Goal: Task Accomplishment & Management: Manage account settings

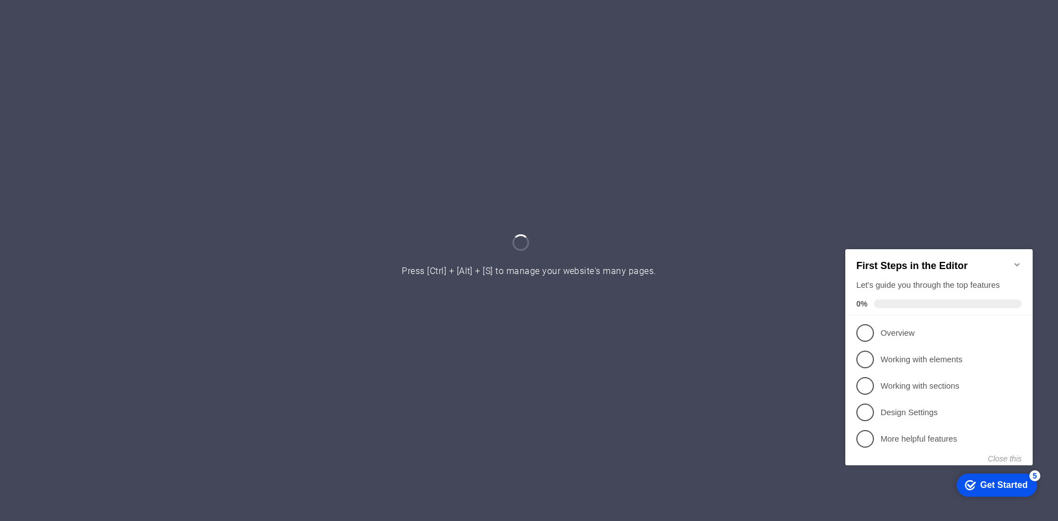
click at [1019, 259] on icon "Minimize checklist" at bounding box center [1017, 263] width 9 height 9
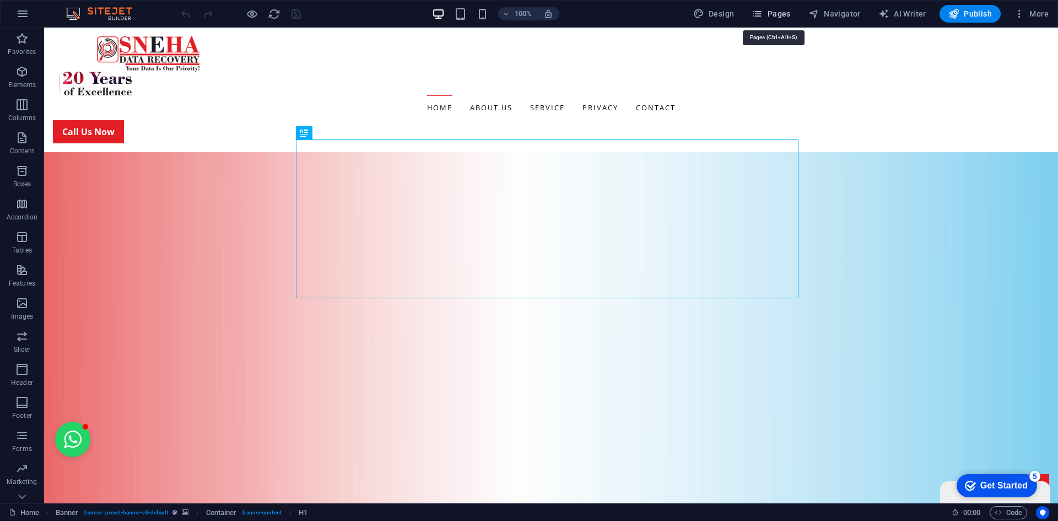
click at [775, 14] on span "Pages" at bounding box center [770, 13] width 39 height 11
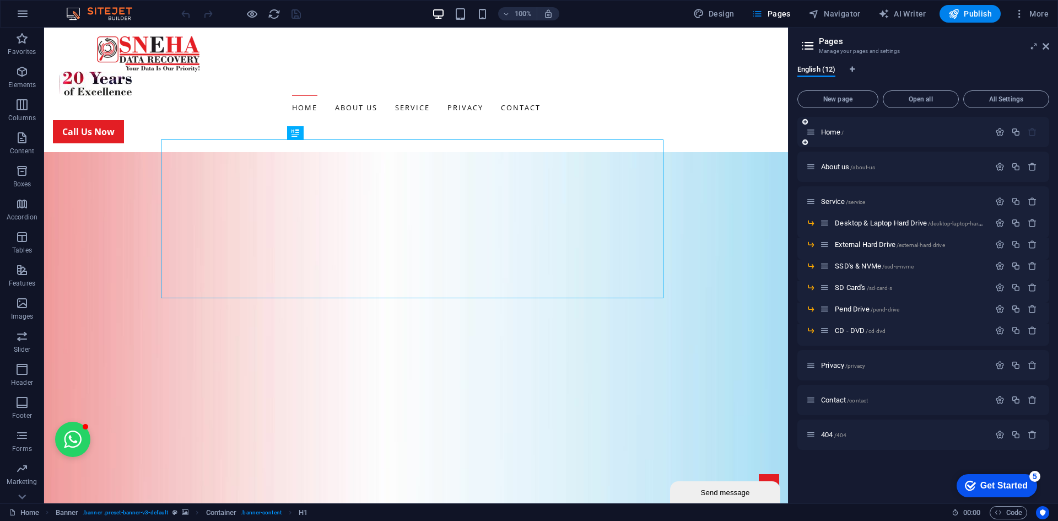
click at [998, 125] on div "Home /" at bounding box center [923, 132] width 252 height 30
click at [998, 136] on icon "button" at bounding box center [999, 131] width 9 height 9
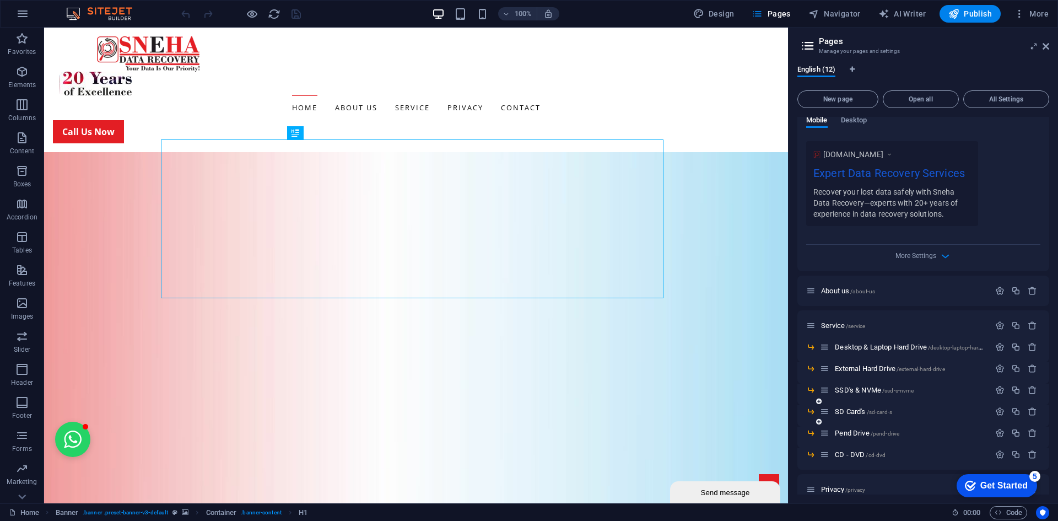
scroll to position [331, 0]
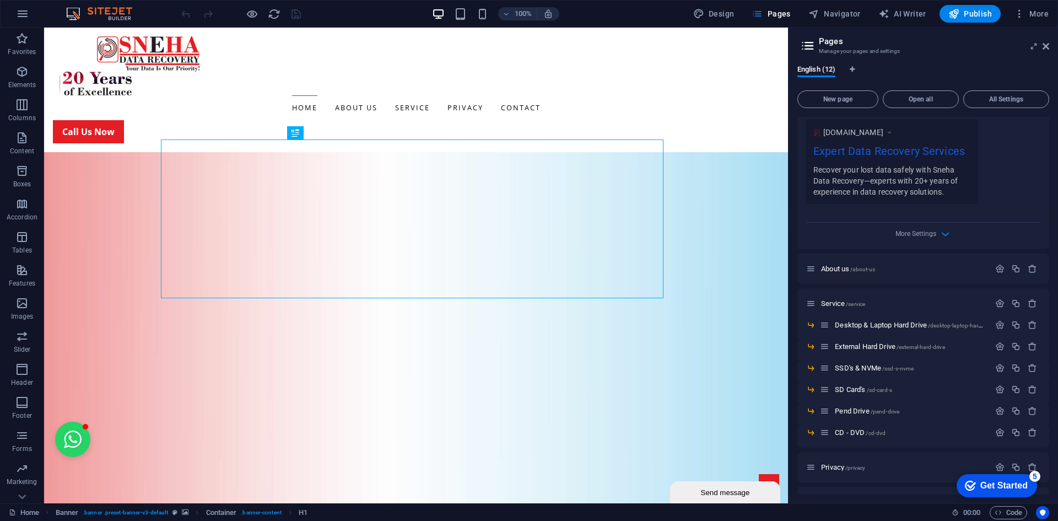
click at [935, 232] on div "More Settings" at bounding box center [923, 232] width 234 height 18
click at [944, 235] on icon "button" at bounding box center [945, 234] width 13 height 13
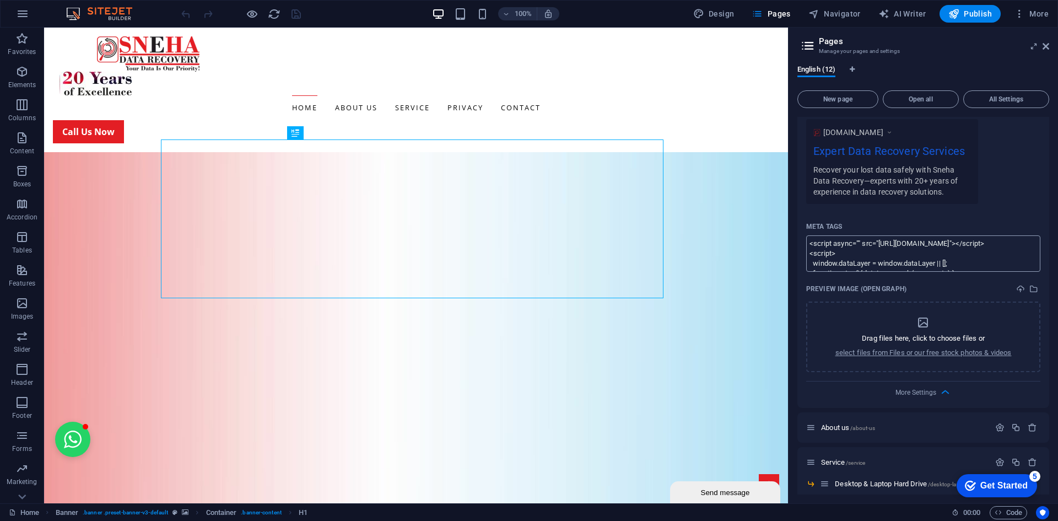
click at [940, 256] on textarea "<script async="" src="[URL][DOMAIN_NAME]"></script> <script> window.dataLayer =…" at bounding box center [923, 253] width 234 height 36
click at [938, 257] on textarea "<script async="" src="[URL][DOMAIN_NAME]"></script> <script> window.dataLayer =…" at bounding box center [923, 253] width 234 height 36
click at [937, 257] on textarea "<script async="" src="[URL][DOMAIN_NAME]"></script> <script> window.dataLayer =…" at bounding box center [923, 253] width 234 height 36
click at [912, 258] on textarea "<script async="" src="[URL][DOMAIN_NAME]"></script> <script> window.dataLayer =…" at bounding box center [923, 253] width 234 height 36
click at [811, 253] on textarea "<script async="" src="[URL][DOMAIN_NAME]"></script> <script> window.dataLayer =…" at bounding box center [923, 253] width 234 height 36
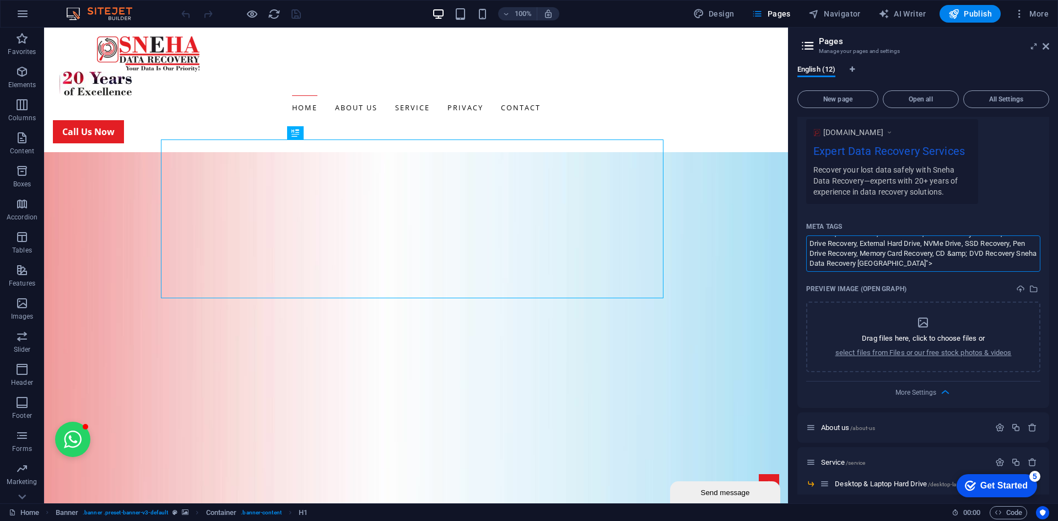
scroll to position [0, 0]
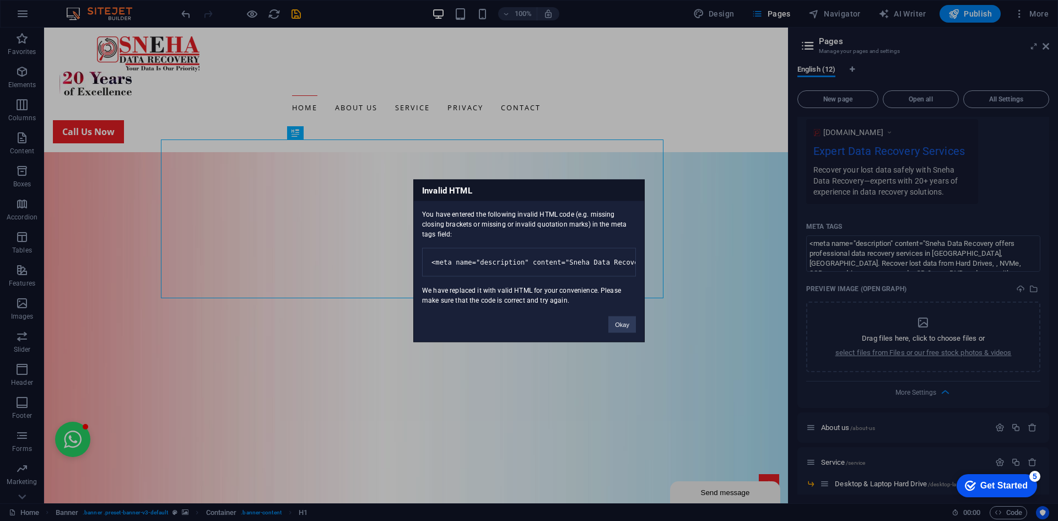
click at [960, 255] on div "Invalid HTML You have entered the following invalid HTML code (e.g. missing clo…" at bounding box center [529, 260] width 1058 height 521
click at [878, 253] on div "Invalid HTML You have entered the following invalid HTML code (e.g. missing clo…" at bounding box center [529, 260] width 1058 height 521
click at [841, 241] on div "Invalid HTML You have entered the following invalid HTML code (e.g. missing clo…" at bounding box center [529, 260] width 1058 height 521
click at [839, 241] on div "Invalid HTML You have entered the following invalid HTML code (e.g. missing clo…" at bounding box center [529, 260] width 1058 height 521
click at [621, 332] on button "Okay" at bounding box center [622, 324] width 28 height 17
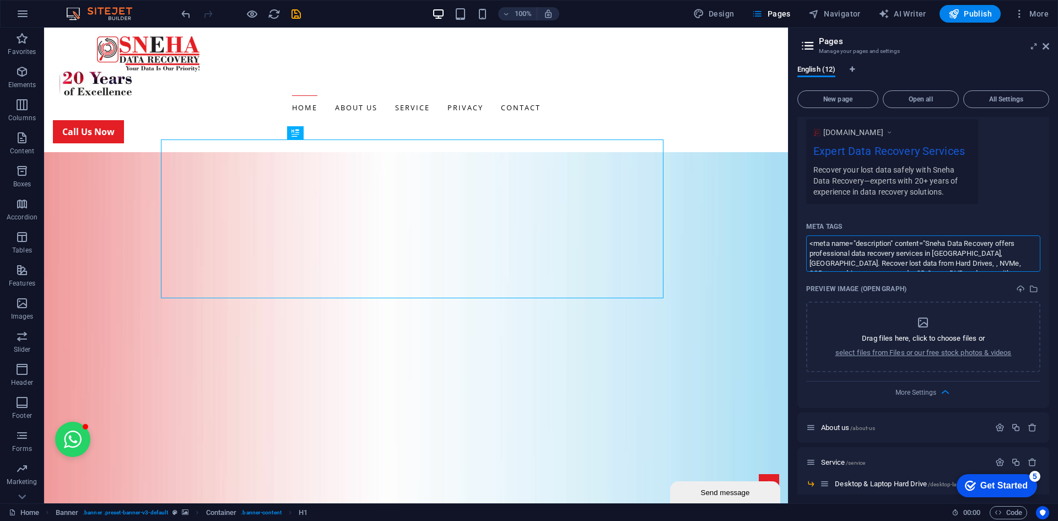
click at [864, 245] on textarea "<meta name="description" content="Sneha Data Recovery offers professional data …" at bounding box center [923, 253] width 234 height 36
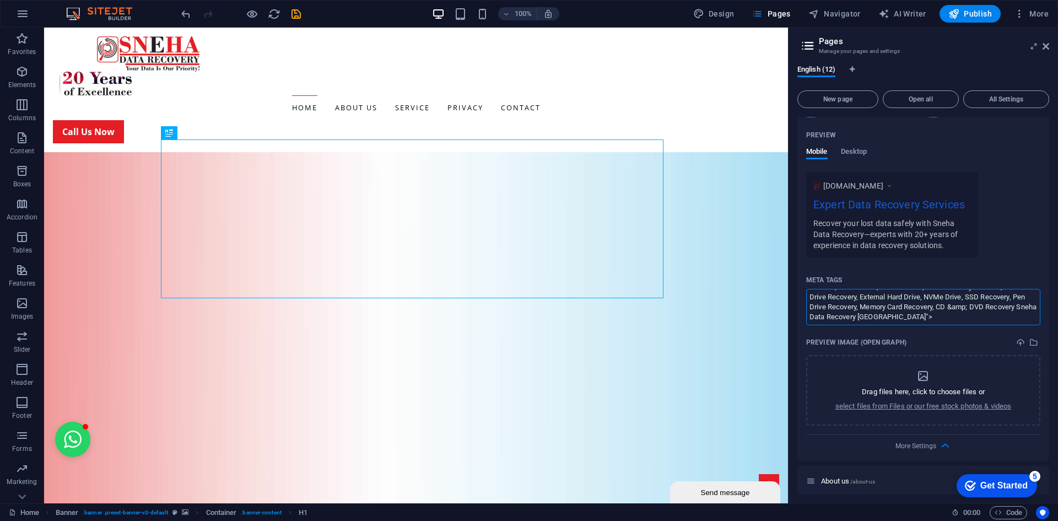
scroll to position [275, 0]
click at [864, 314] on textarea "<meta name="description" content="Sneha Data Recovery offers professional data …" at bounding box center [923, 308] width 234 height 36
type textarea "<meta name="description" content="Sneha Data Recovery offers professional data …"
click at [295, 11] on icon "save" at bounding box center [296, 14] width 13 height 13
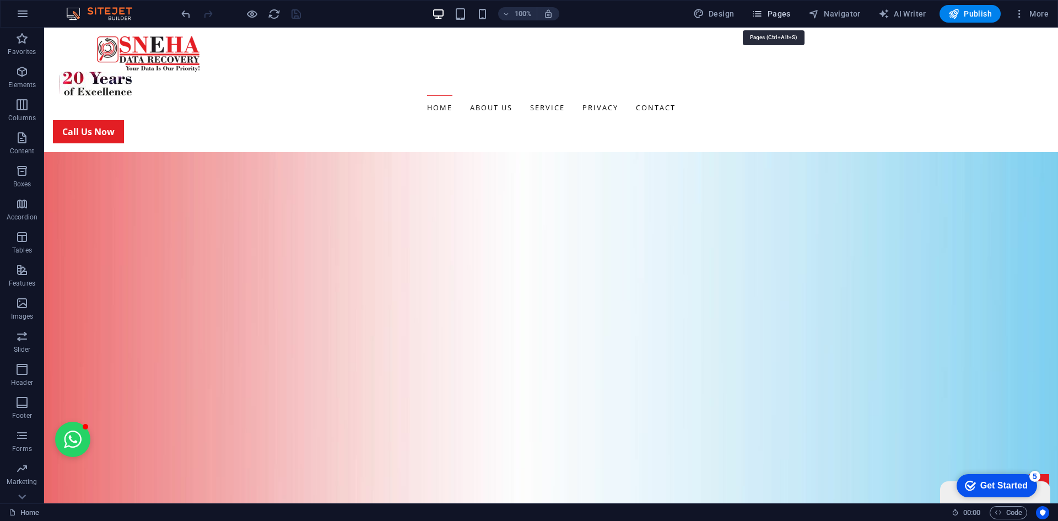
click at [761, 14] on icon "button" at bounding box center [756, 13] width 11 height 11
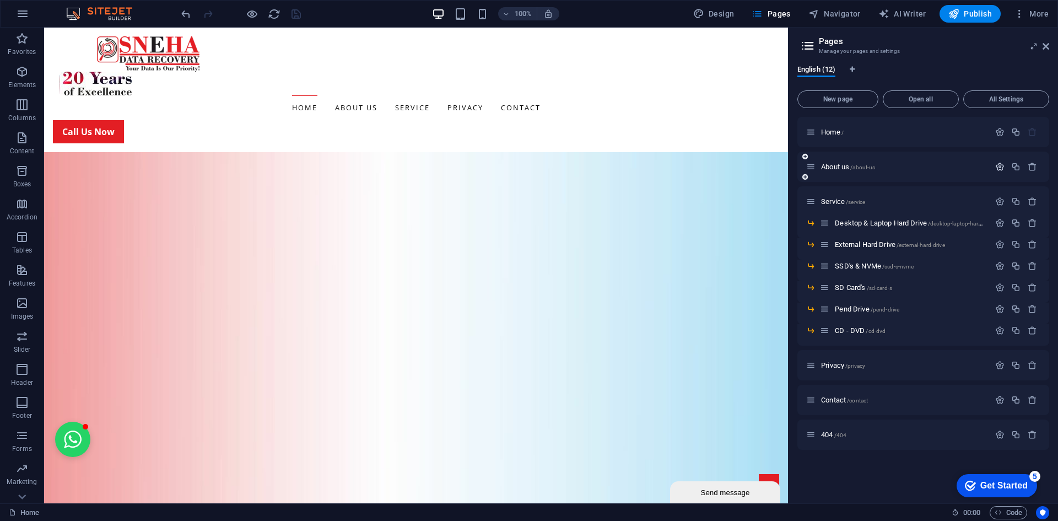
click at [1000, 166] on icon "button" at bounding box center [999, 166] width 9 height 9
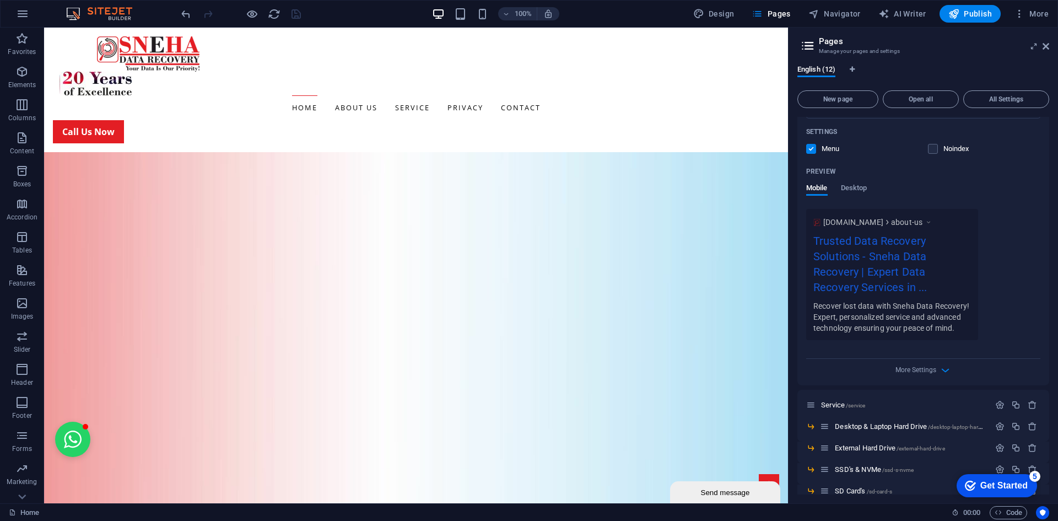
click at [935, 369] on div "More Settings" at bounding box center [923, 368] width 234 height 18
click at [944, 369] on icon "button" at bounding box center [945, 370] width 13 height 13
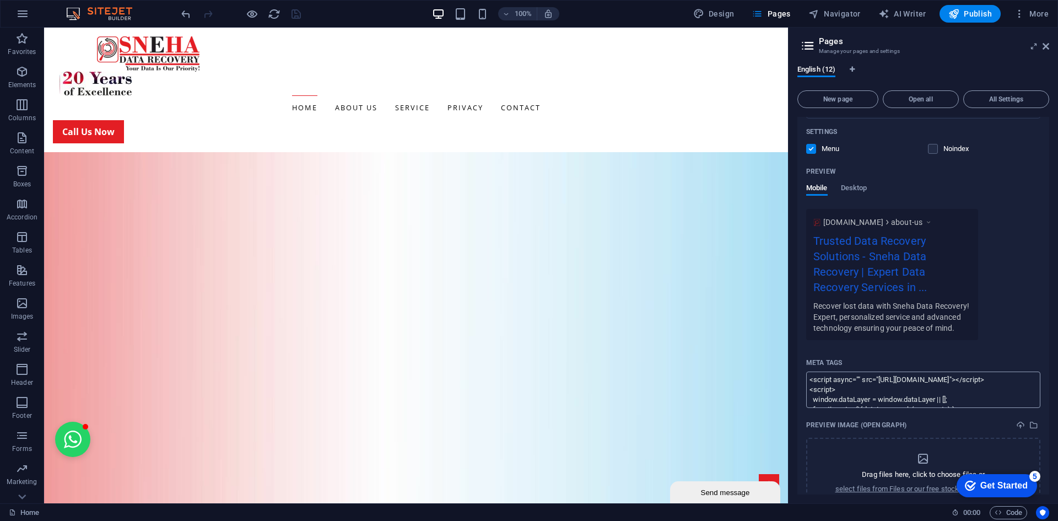
click at [917, 384] on textarea "<script async="" src="[URL][DOMAIN_NAME]"></script> <script> window.dataLayer =…" at bounding box center [923, 389] width 234 height 36
paste textarea "<meta name="description" content="Sneha Data Recovery offers professional data …"
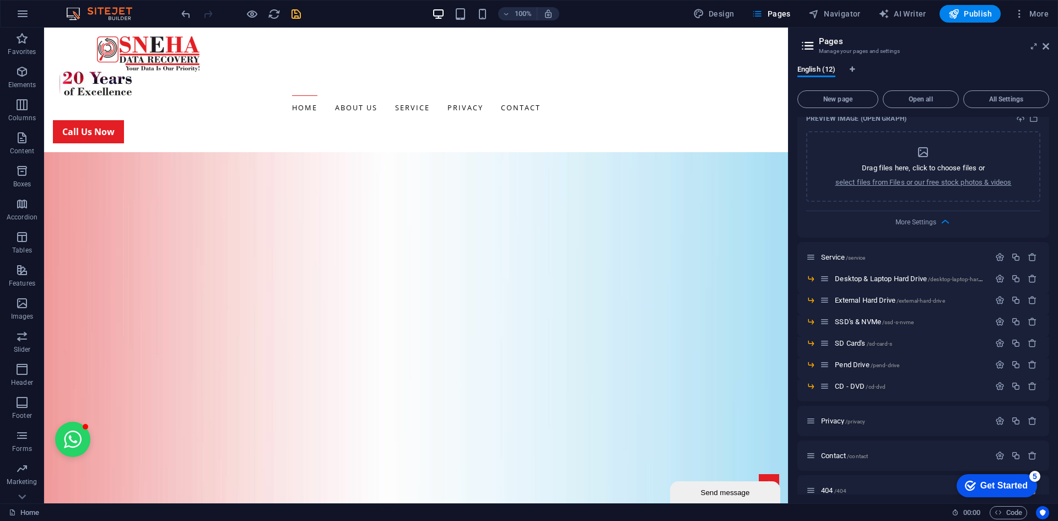
scroll to position [597, 0]
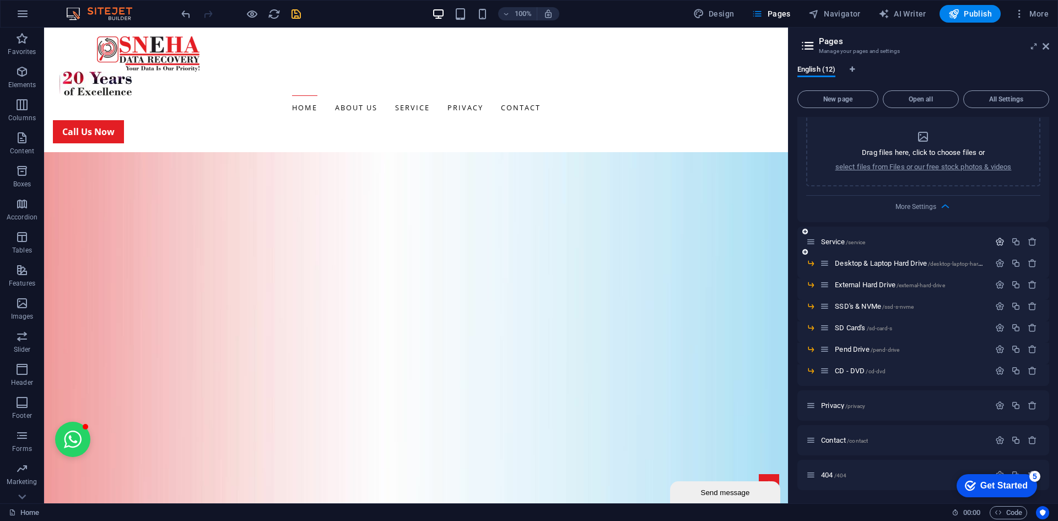
type textarea "<meta name="description" content="Sneha Data Recovery offers professional data …"
click at [998, 241] on icon "button" at bounding box center [999, 241] width 9 height 9
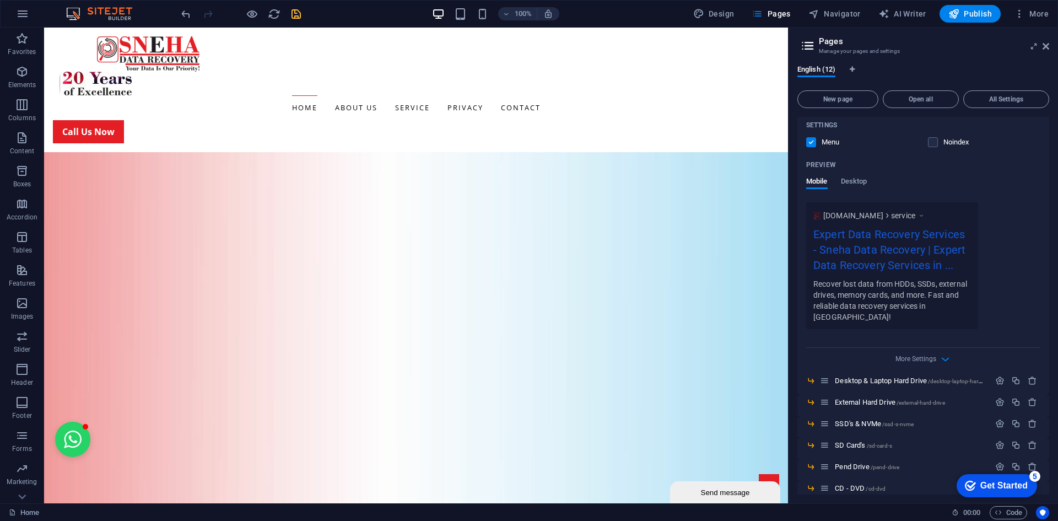
scroll to position [983, 0]
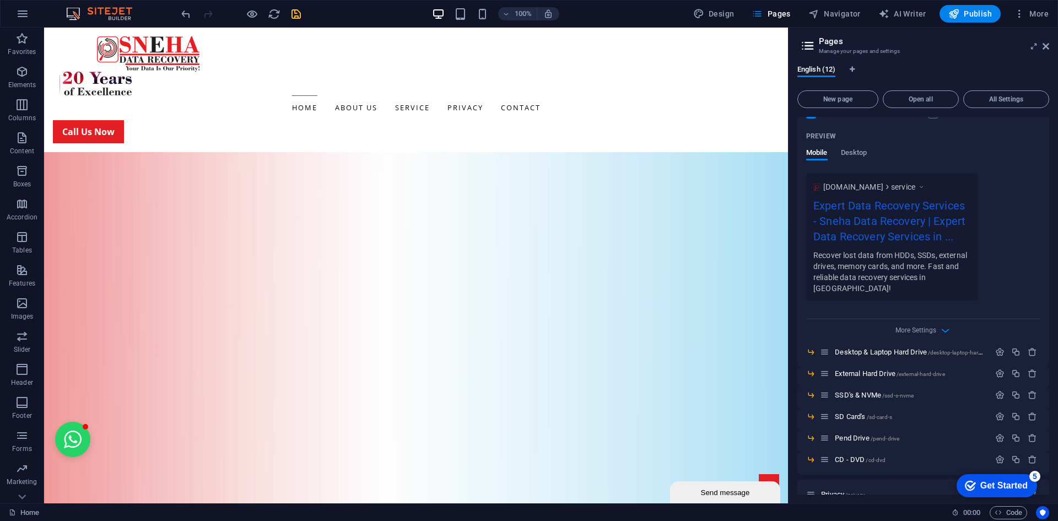
click at [930, 326] on div "More Settings" at bounding box center [923, 328] width 234 height 18
click at [939, 329] on icon "button" at bounding box center [945, 330] width 13 height 13
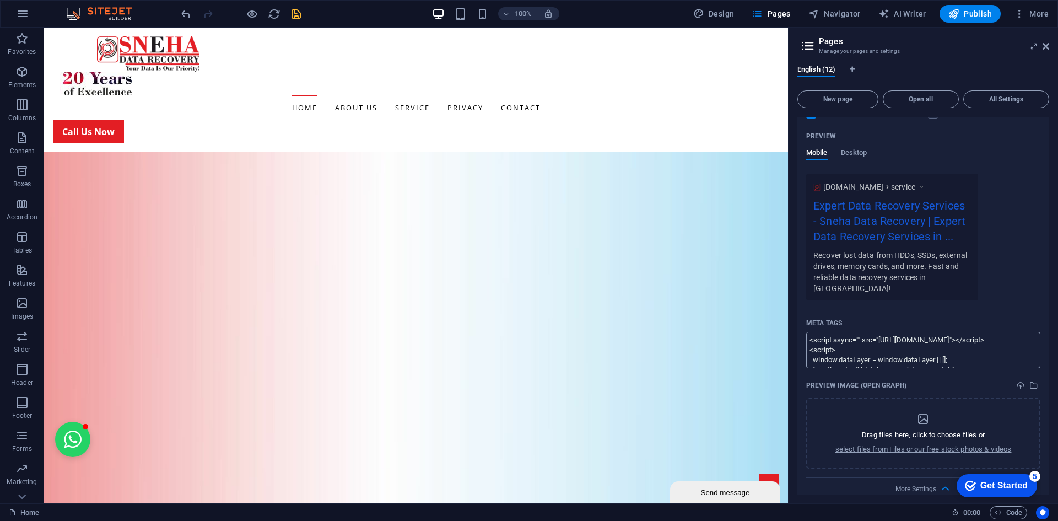
click at [926, 351] on textarea "<script async="" src="[URL][DOMAIN_NAME]"></script> <script> window.dataLayer =…" at bounding box center [923, 350] width 234 height 36
paste textarea
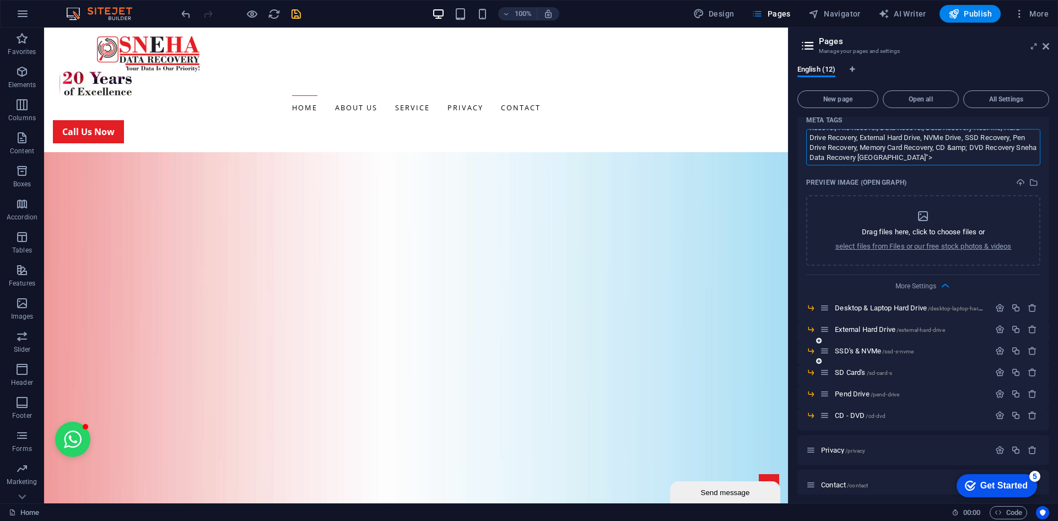
scroll to position [1203, 0]
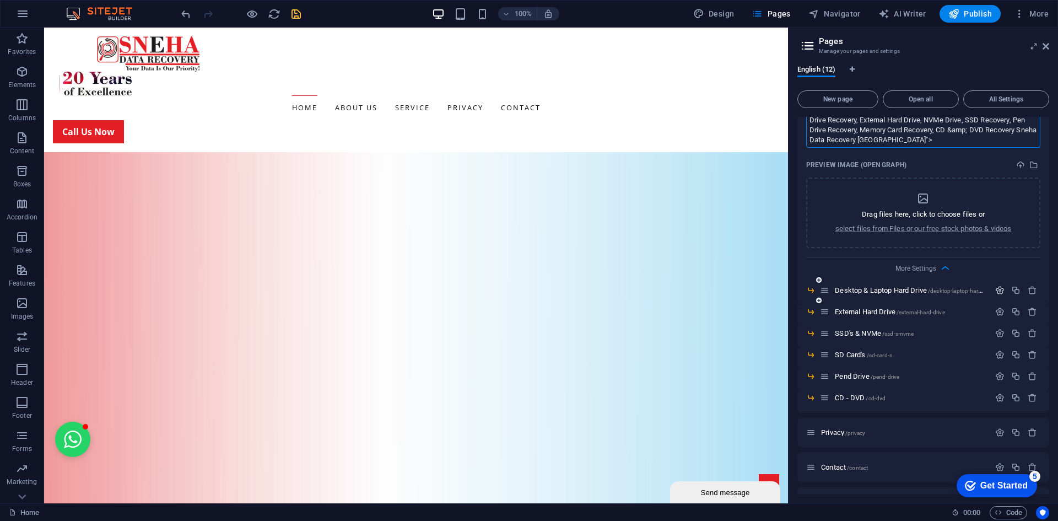
type textarea "<meta name="description" content="Sneha Data Recovery offers professional data …"
click at [999, 289] on icon "button" at bounding box center [999, 289] width 9 height 9
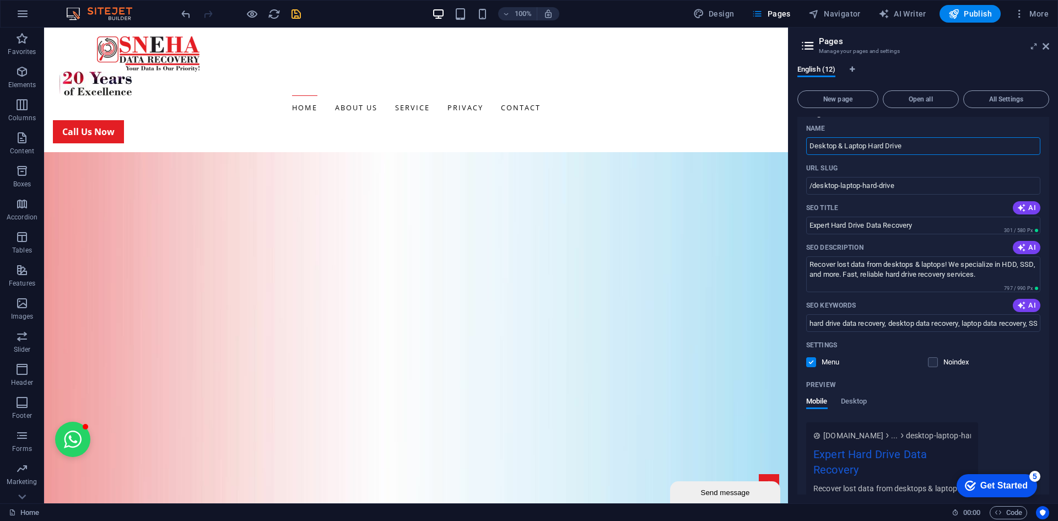
scroll to position [1479, 0]
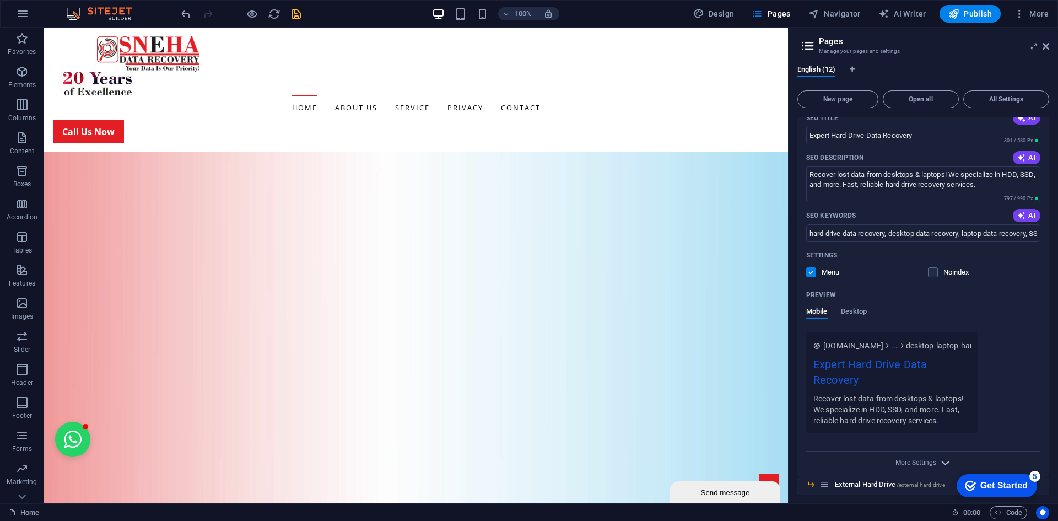
click at [939, 463] on icon "button" at bounding box center [945, 462] width 13 height 13
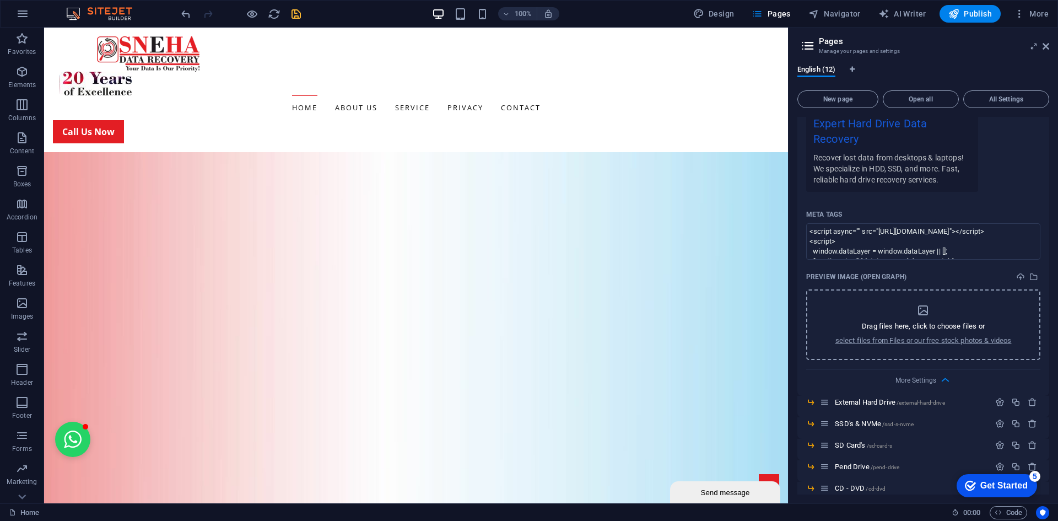
scroll to position [1754, 0]
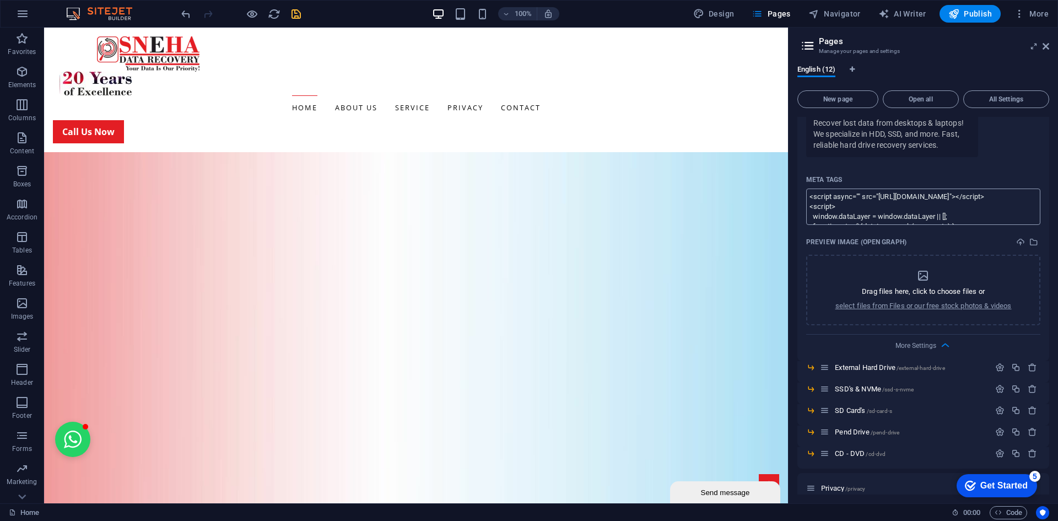
click at [905, 215] on textarea "<script async="" src="[URL][DOMAIN_NAME]"></script> <script> window.dataLayer =…" at bounding box center [923, 206] width 234 height 36
paste textarea "<meta name="description" content="Sneha Data Recovery offers professional data …"
type textarea "<meta name="description" content="Sneha Data Recovery offers professional data …"
click at [999, 366] on icon "button" at bounding box center [999, 366] width 9 height 9
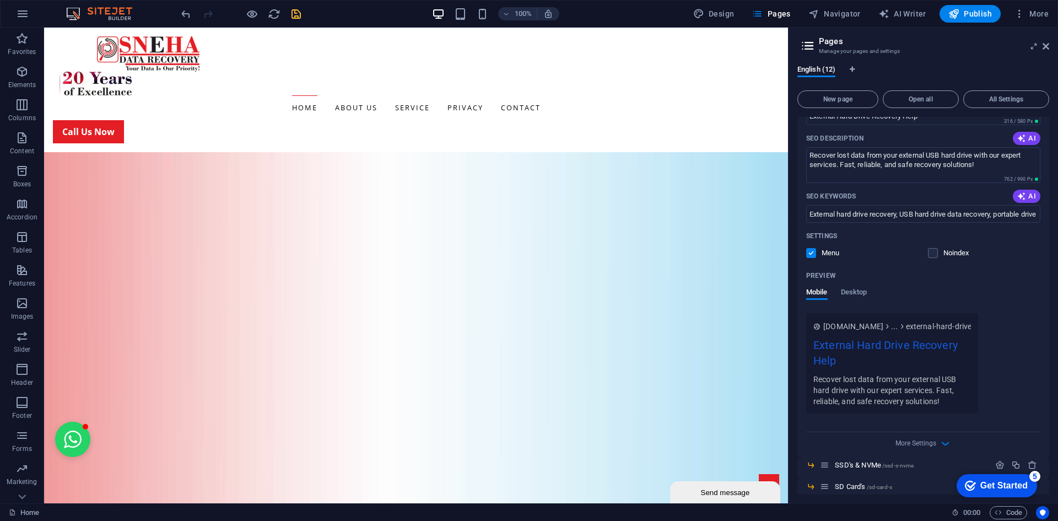
scroll to position [2195, 0]
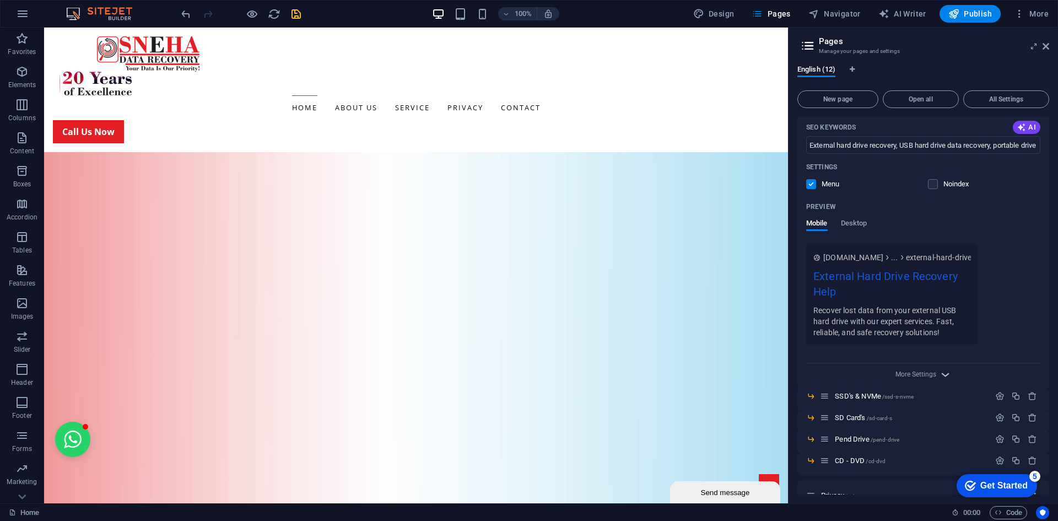
click at [946, 375] on icon "button" at bounding box center [945, 374] width 13 height 13
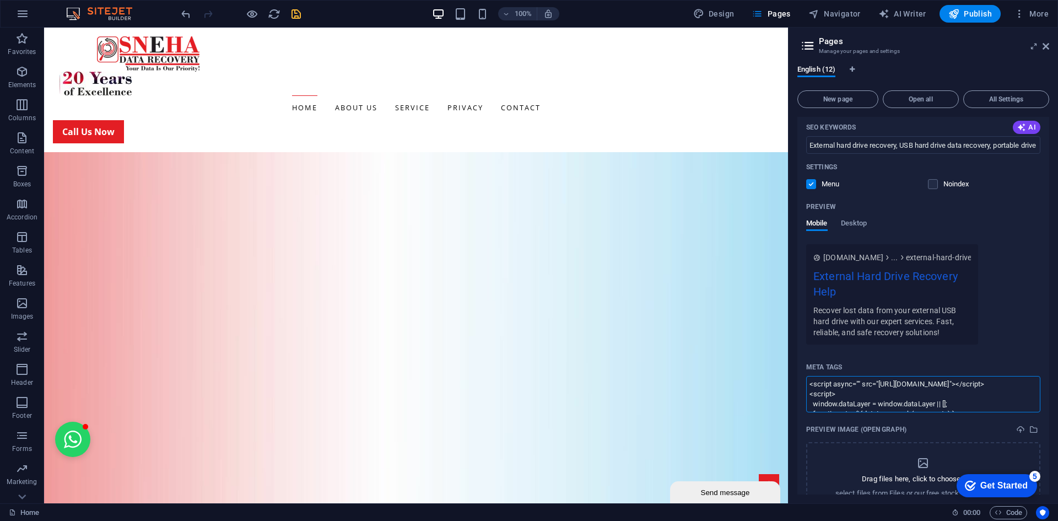
click at [947, 397] on textarea "<script async="" src="[URL][DOMAIN_NAME]"></script> <script> window.dataLayer =…" at bounding box center [923, 394] width 234 height 36
paste textarea "<meta name="description" content="Sneha Data Recovery offers professional data …"
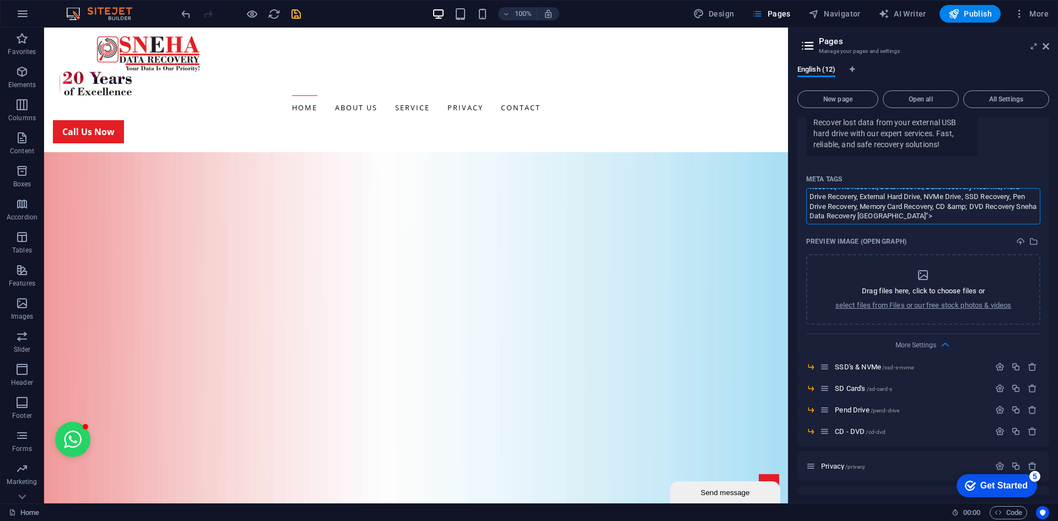
scroll to position [2415, 0]
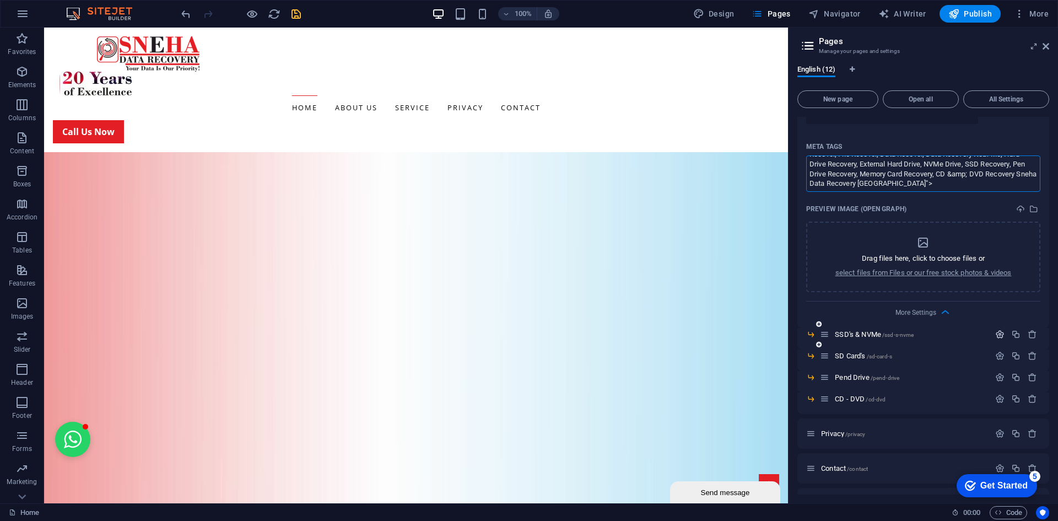
type textarea "<meta name="description" content="Sneha Data Recovery offers professional data …"
click at [997, 334] on icon "button" at bounding box center [999, 333] width 9 height 9
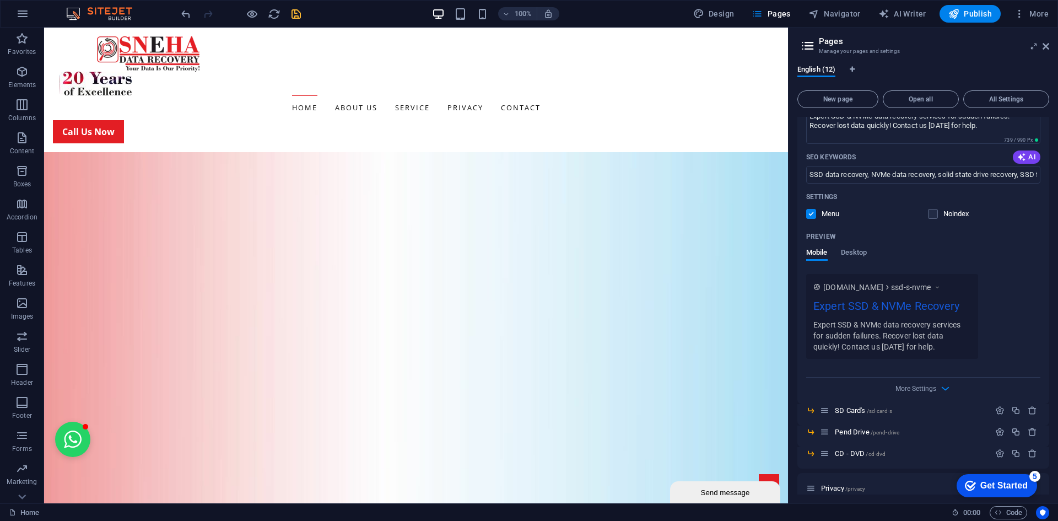
scroll to position [2801, 0]
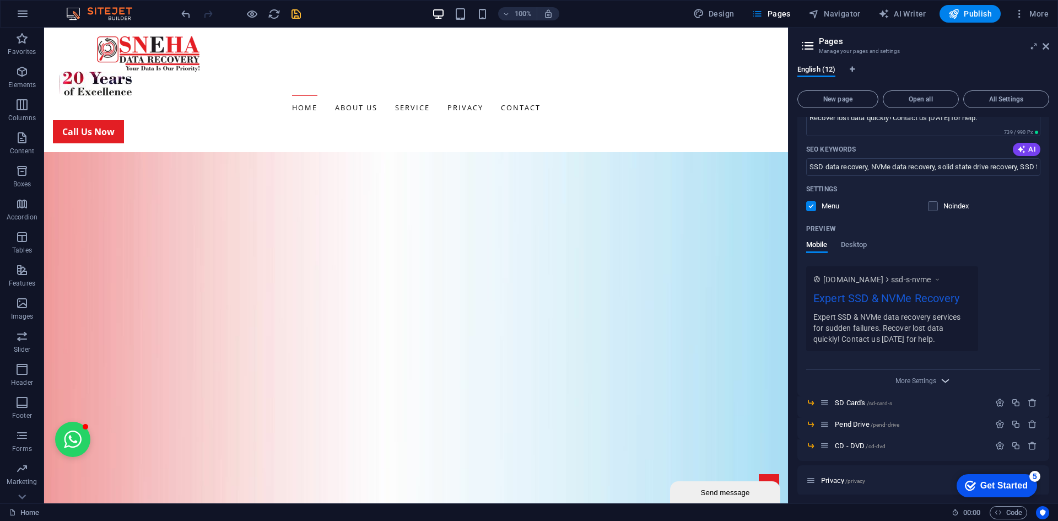
click at [943, 376] on icon "button" at bounding box center [945, 380] width 13 height 13
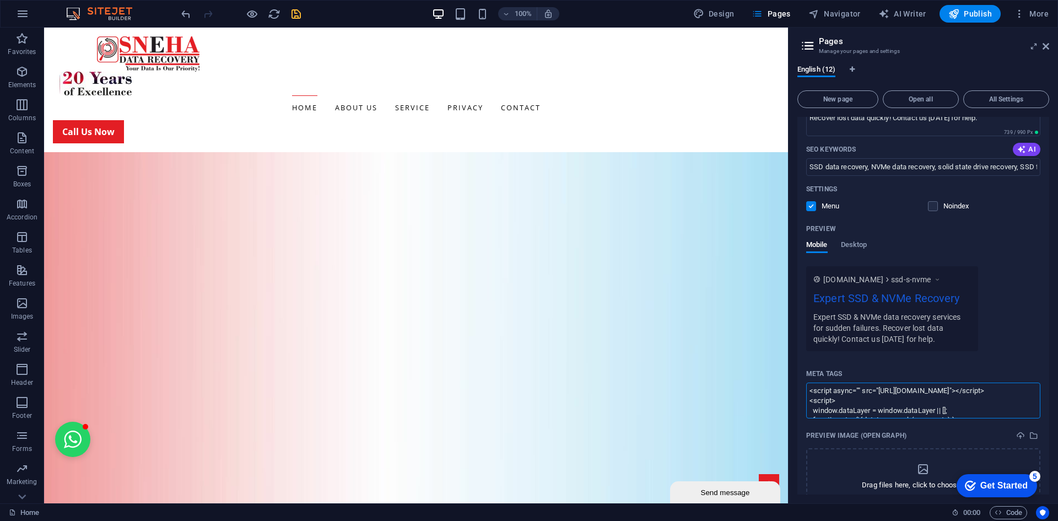
click at [926, 399] on textarea "<script async="" src="[URL][DOMAIN_NAME]"></script> <script> window.dataLayer =…" at bounding box center [923, 400] width 234 height 36
paste textarea "<meta name="description" content="Sneha Data Recovery offers professional data …"
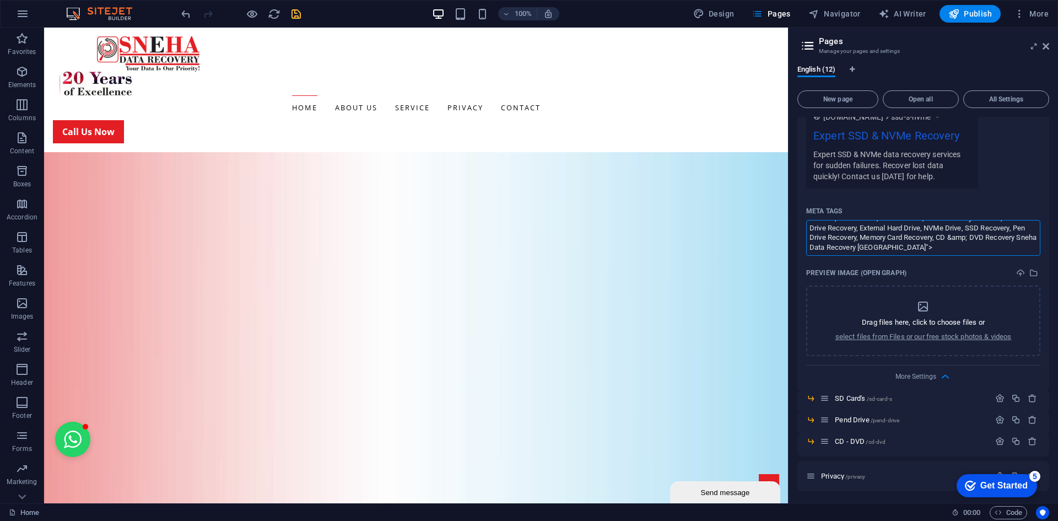
scroll to position [3034, 0]
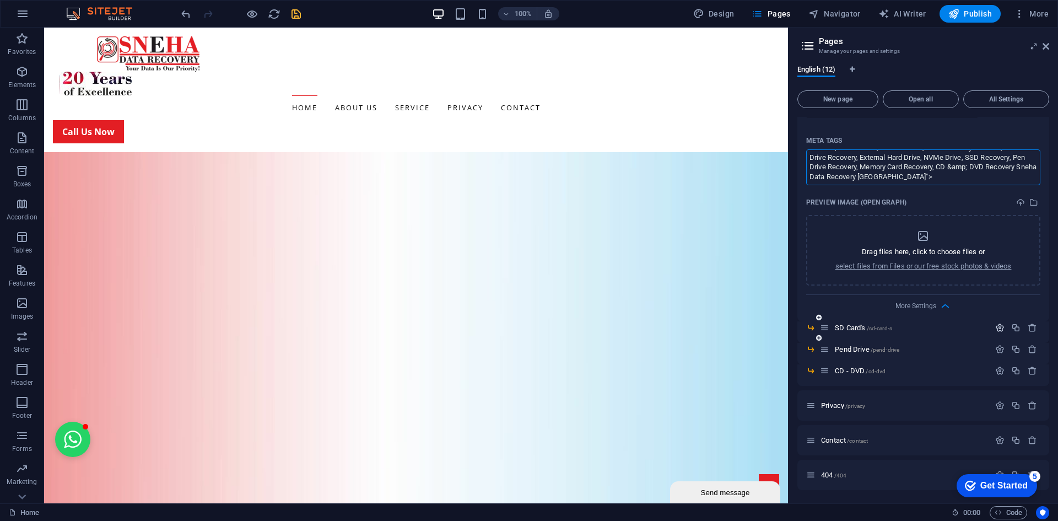
type textarea "<meta name="description" content="Sneha Data Recovery offers professional data …"
click at [996, 329] on icon "button" at bounding box center [999, 327] width 9 height 9
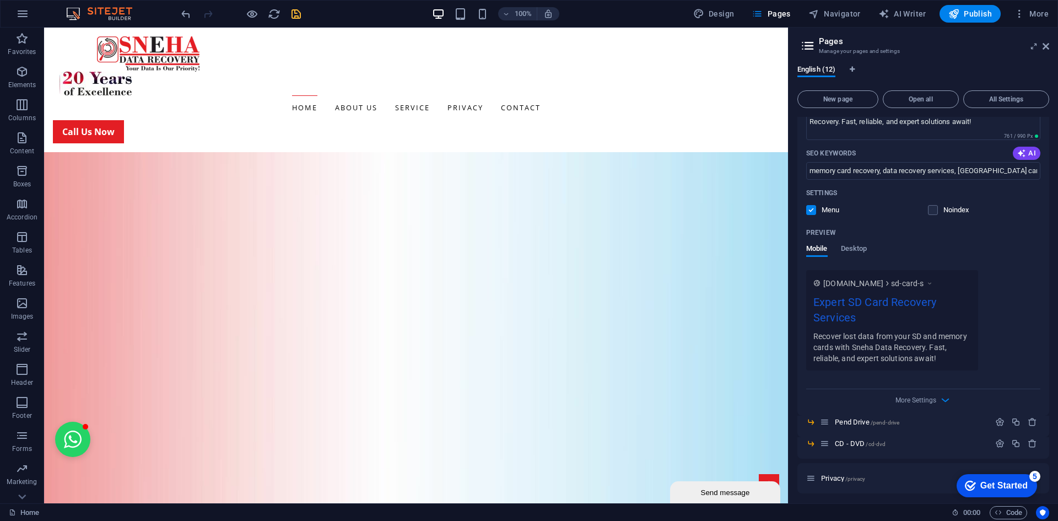
scroll to position [3420, 0]
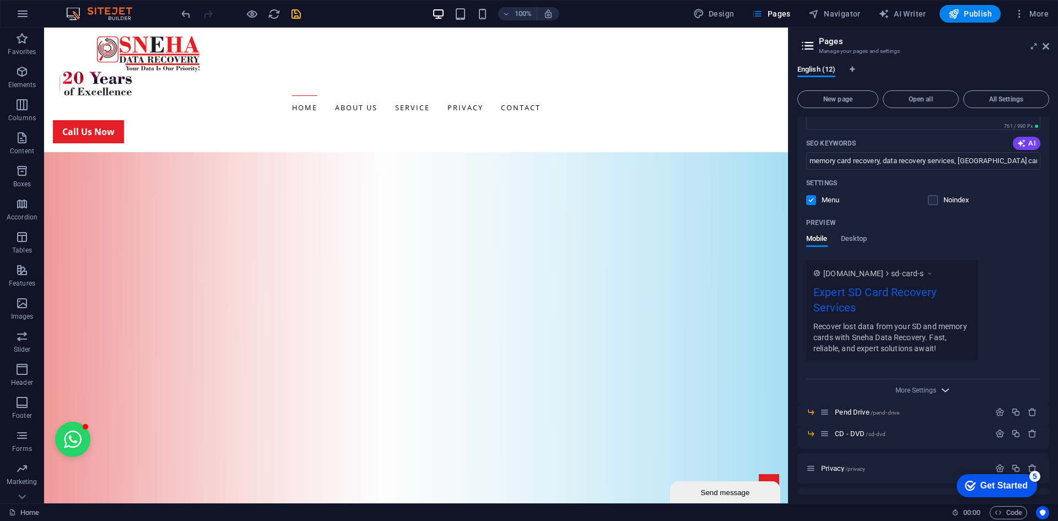
click at [943, 389] on icon "button" at bounding box center [945, 389] width 13 height 13
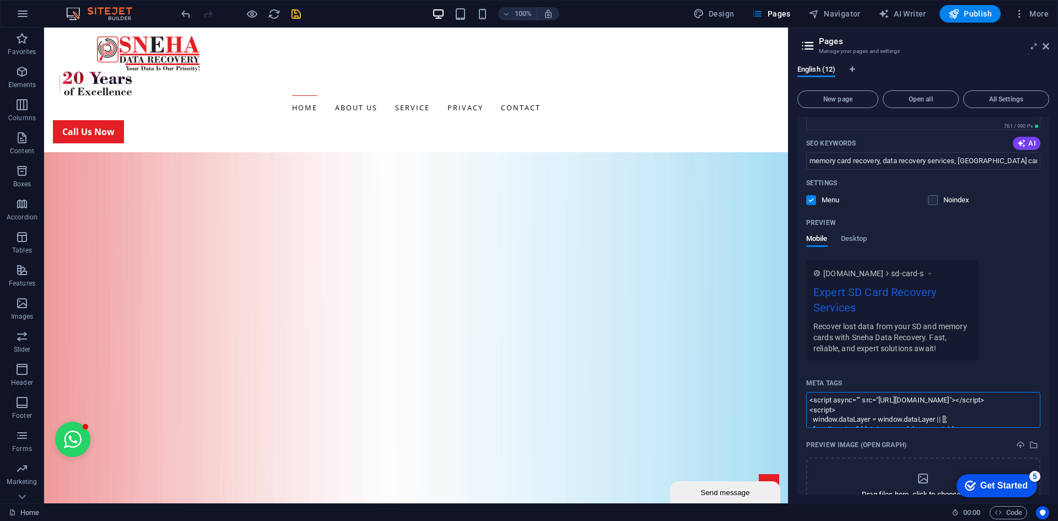
click at [931, 412] on textarea "<script async="" src="[URL][DOMAIN_NAME]"></script> <script> window.dataLayer =…" at bounding box center [923, 410] width 234 height 36
paste textarea "<meta name="description" content="Sneha Data Recovery offers professional data …"
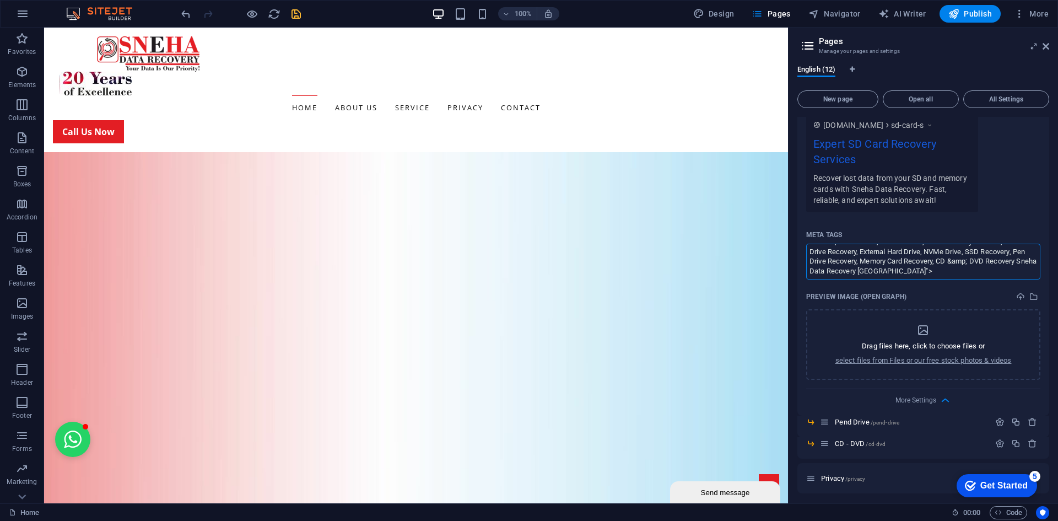
scroll to position [3585, 0]
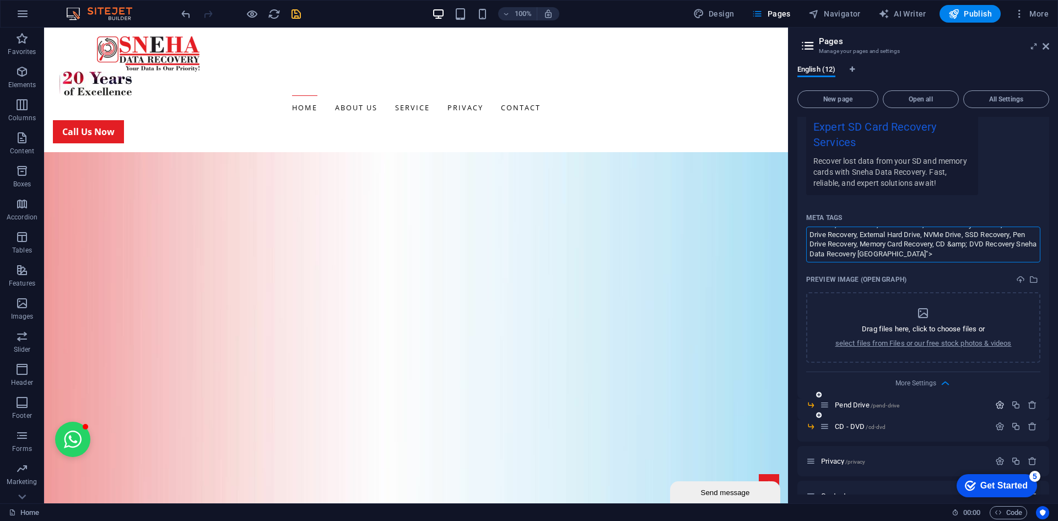
type textarea "<meta name="description" content="Sneha Data Recovery offers professional data …"
click at [997, 403] on icon "button" at bounding box center [999, 404] width 9 height 9
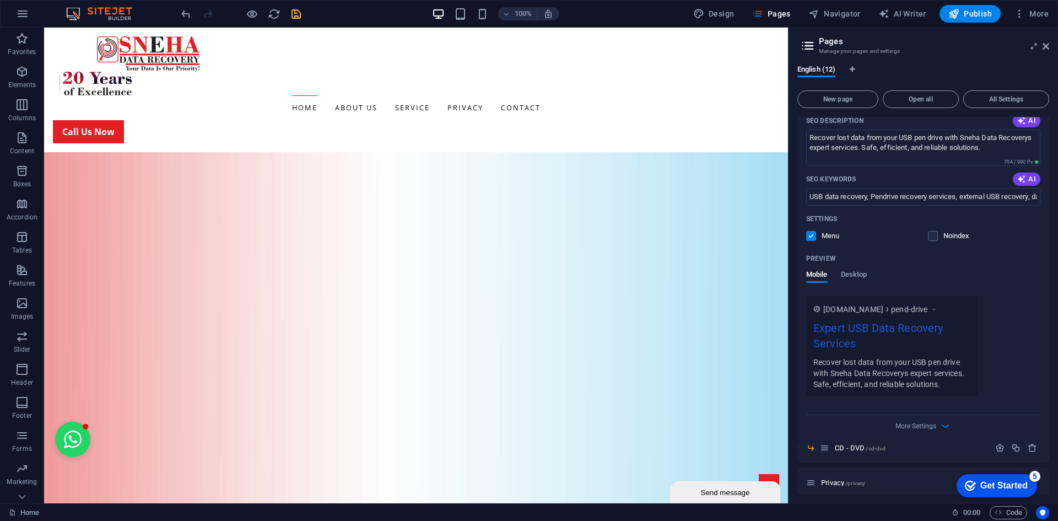
scroll to position [4026, 0]
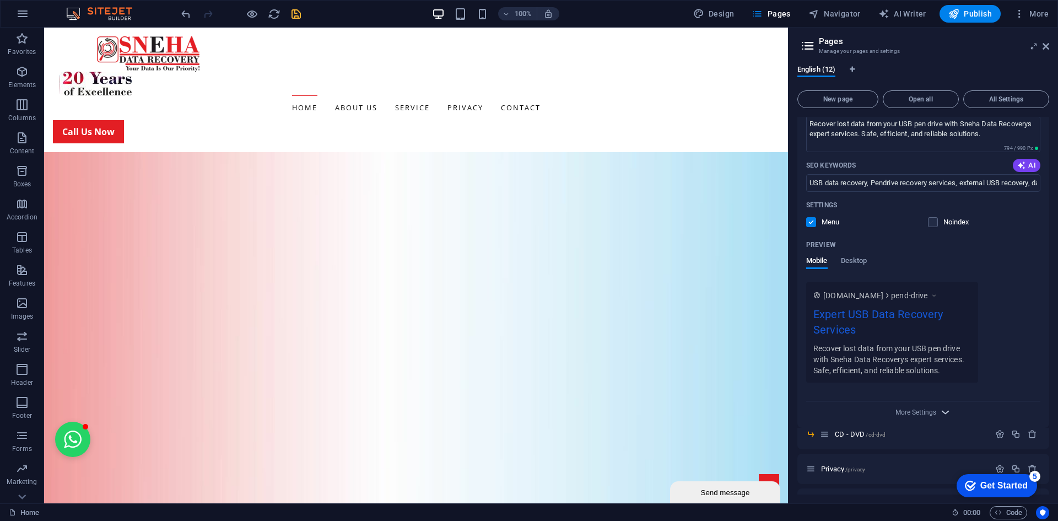
click at [945, 408] on icon "button" at bounding box center [945, 411] width 13 height 13
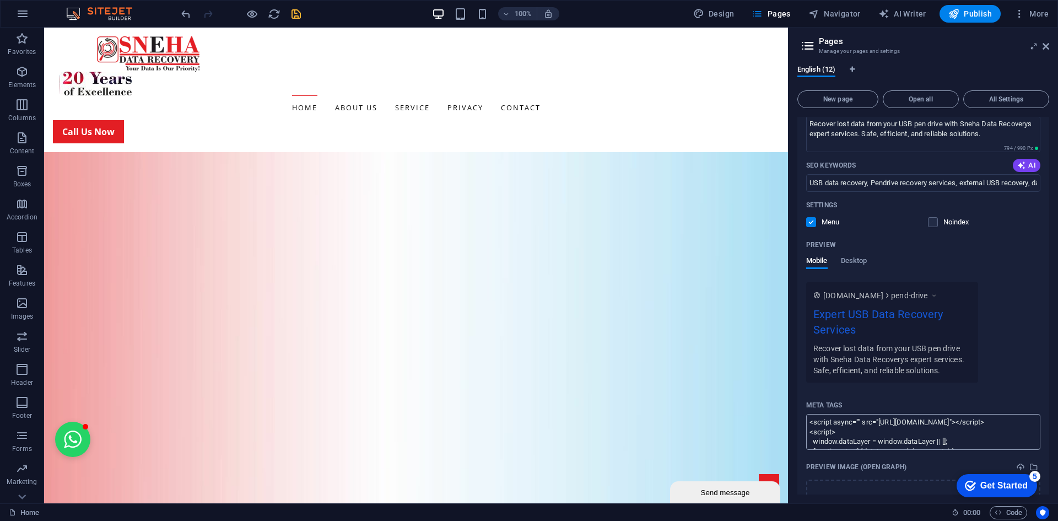
click at [928, 431] on textarea "<script async="" src="[URL][DOMAIN_NAME]"></script> <script> window.dataLayer =…" at bounding box center [923, 432] width 234 height 36
paste textarea "<meta name="description" content="Sneha Data Recovery offers professional data …"
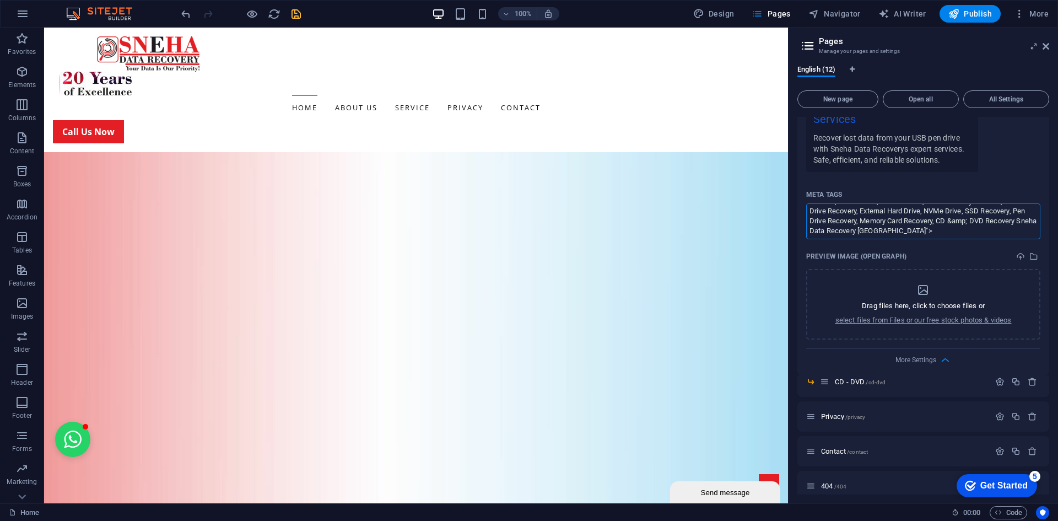
scroll to position [4246, 0]
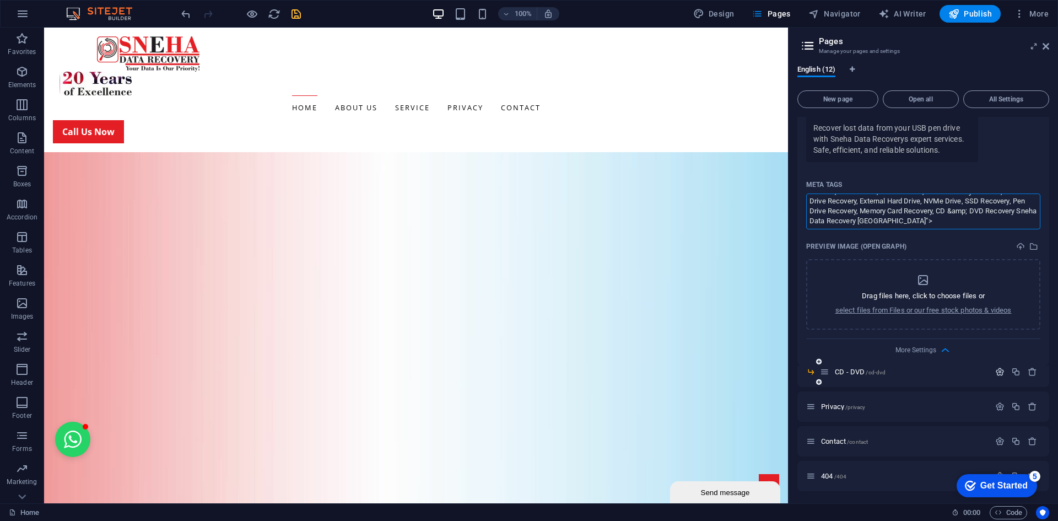
type textarea "<meta name="description" content="Sneha Data Recovery offers professional data …"
click at [995, 374] on icon "button" at bounding box center [999, 371] width 9 height 9
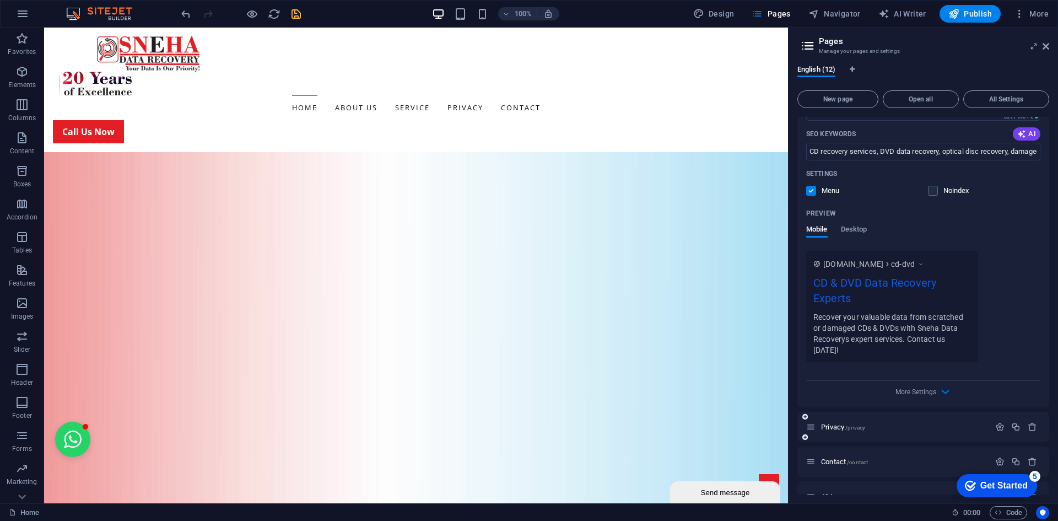
scroll to position [4687, 0]
click at [943, 383] on icon "button" at bounding box center [945, 389] width 13 height 13
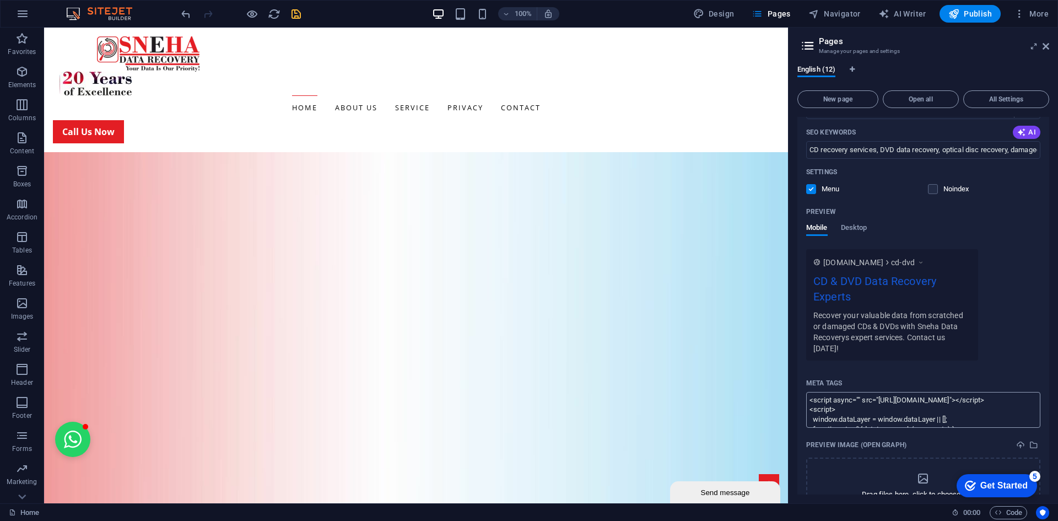
click at [946, 404] on textarea "<script async="" src="[URL][DOMAIN_NAME]"></script> <script> window.dataLayer =…" at bounding box center [923, 410] width 234 height 36
paste textarea "<meta name="description" content="Sneha Data Recovery offers professional data …"
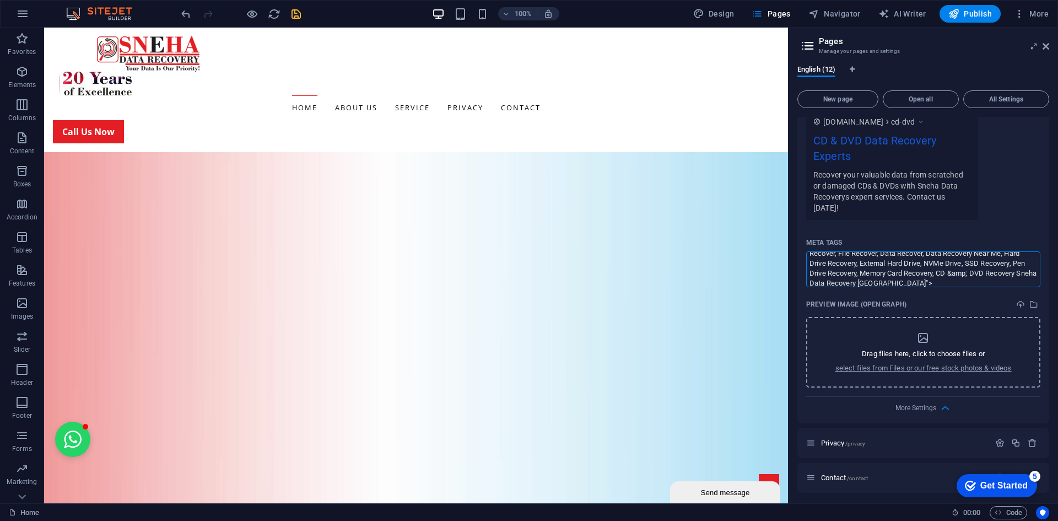
scroll to position [4854, 0]
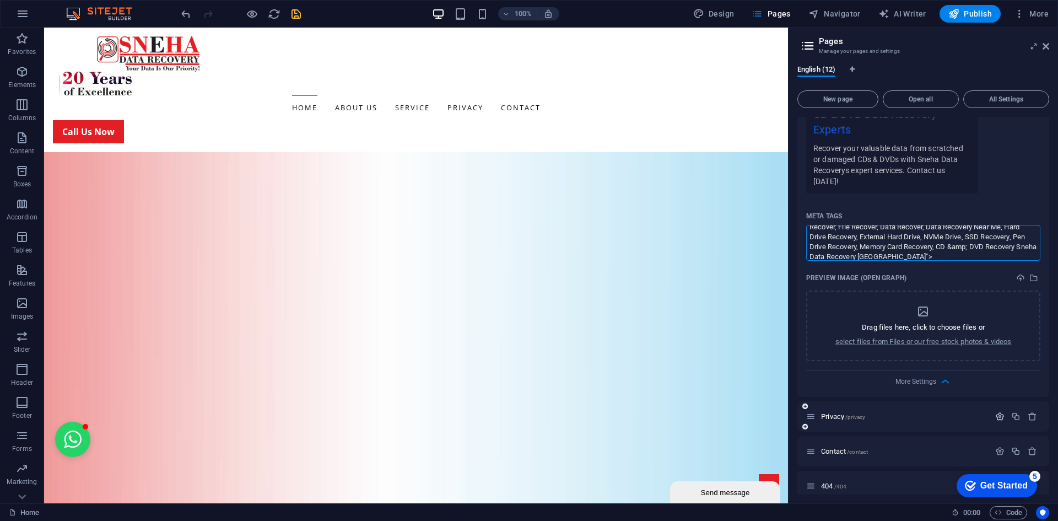
type textarea "<meta name="description" content="Sneha Data Recovery offers professional data …"
click at [999, 412] on icon "button" at bounding box center [999, 416] width 9 height 9
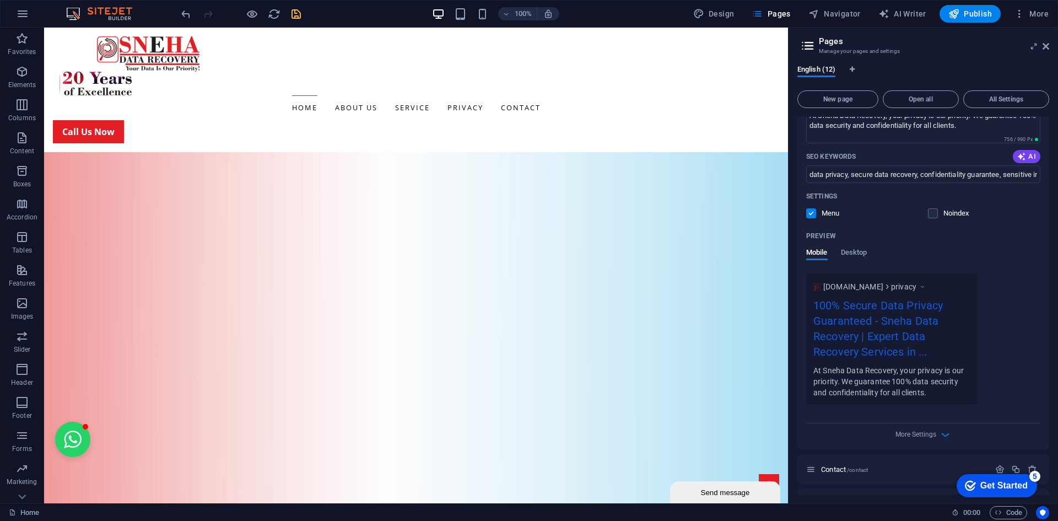
scroll to position [5332, 0]
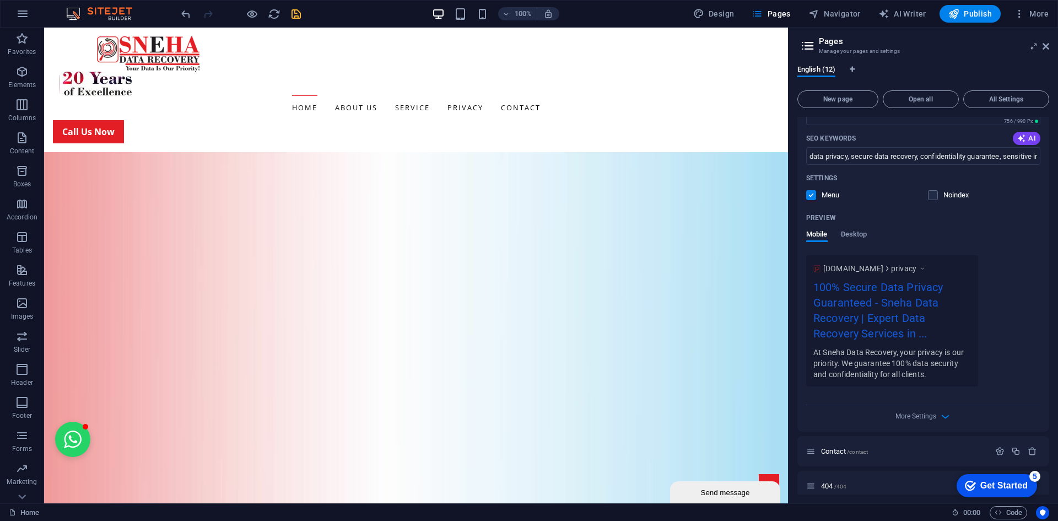
click at [935, 410] on div "More Settings" at bounding box center [923, 414] width 234 height 18
click at [945, 410] on icon "button" at bounding box center [945, 416] width 13 height 13
click at [922, 433] on textarea "<script async="" src="[URL][DOMAIN_NAME]"></script> <script> window.dataLayer =…" at bounding box center [923, 436] width 234 height 36
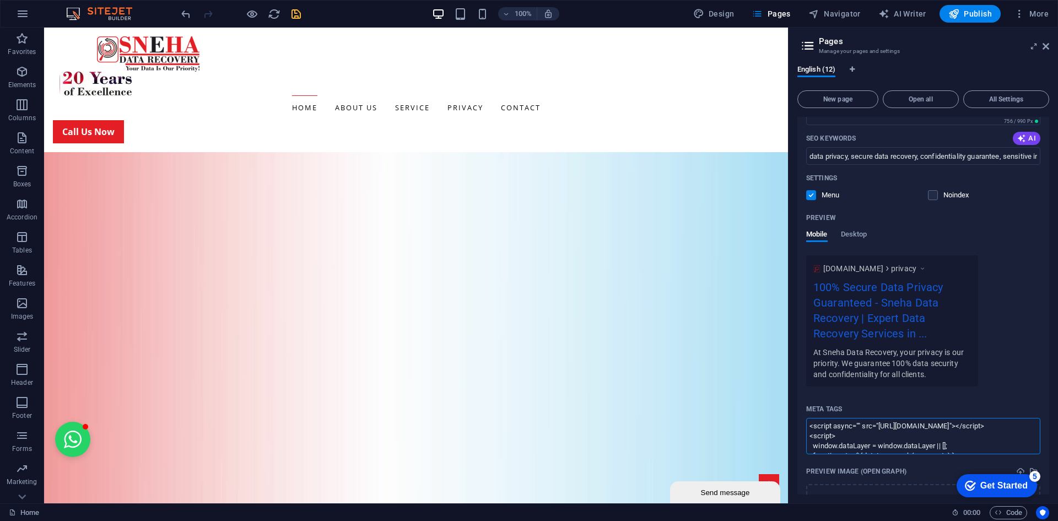
paste textarea "<meta name="description" content="Sneha Data Recovery offers professional data …"
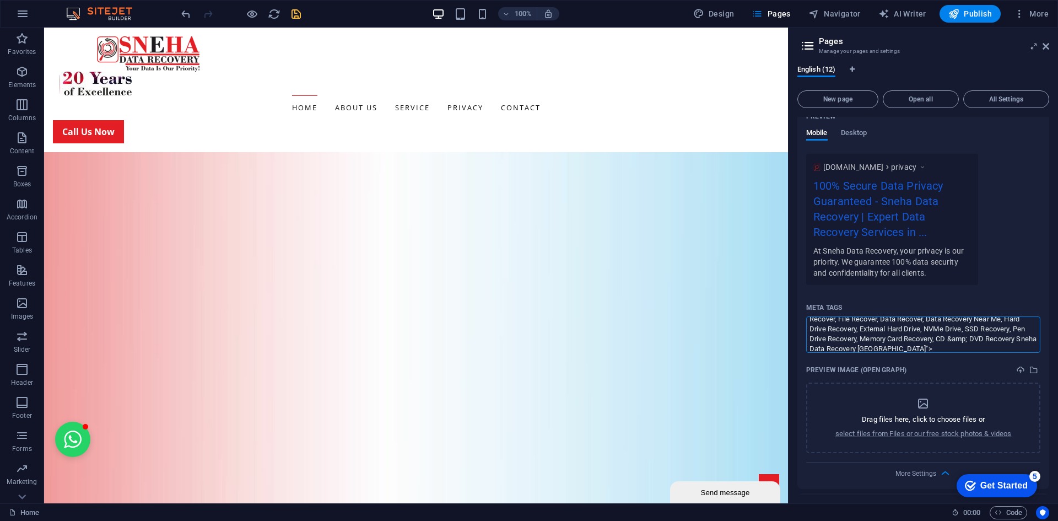
scroll to position [5491, 0]
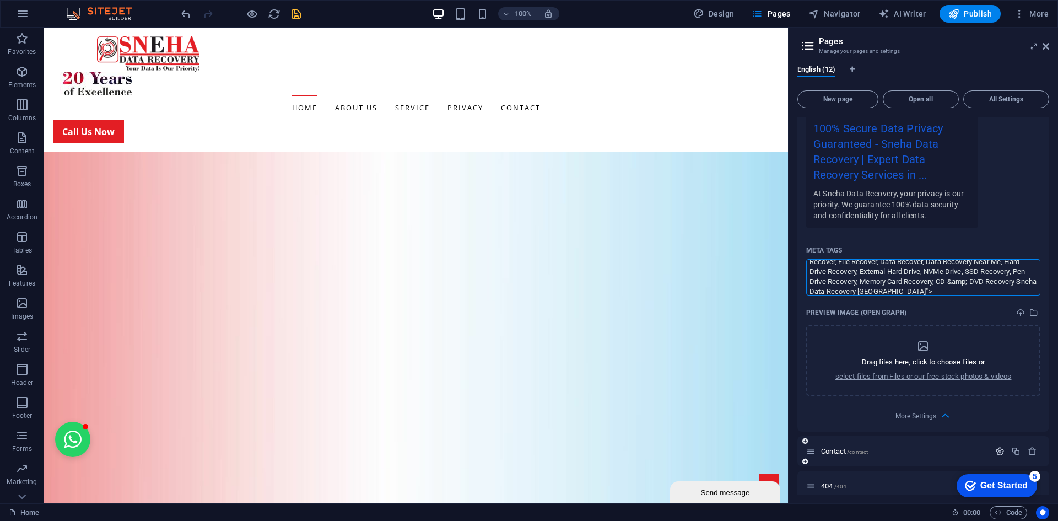
type textarea "<meta name="description" content="Sneha Data Recovery offers professional data …"
click at [997, 446] on icon "button" at bounding box center [999, 450] width 9 height 9
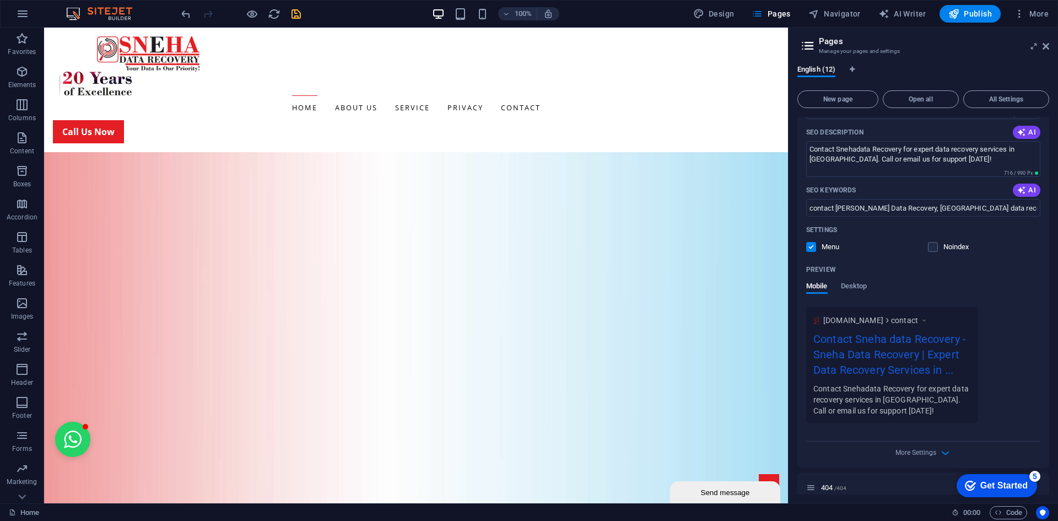
scroll to position [5954, 0]
click at [948, 445] on icon "button" at bounding box center [945, 451] width 13 height 13
click at [957, 457] on textarea "<script async="" src="[URL][DOMAIN_NAME]"></script> <script> window.dataLayer =…" at bounding box center [923, 470] width 234 height 36
paste textarea "<meta name="description" content="Sneha Data Recovery offers professional data …"
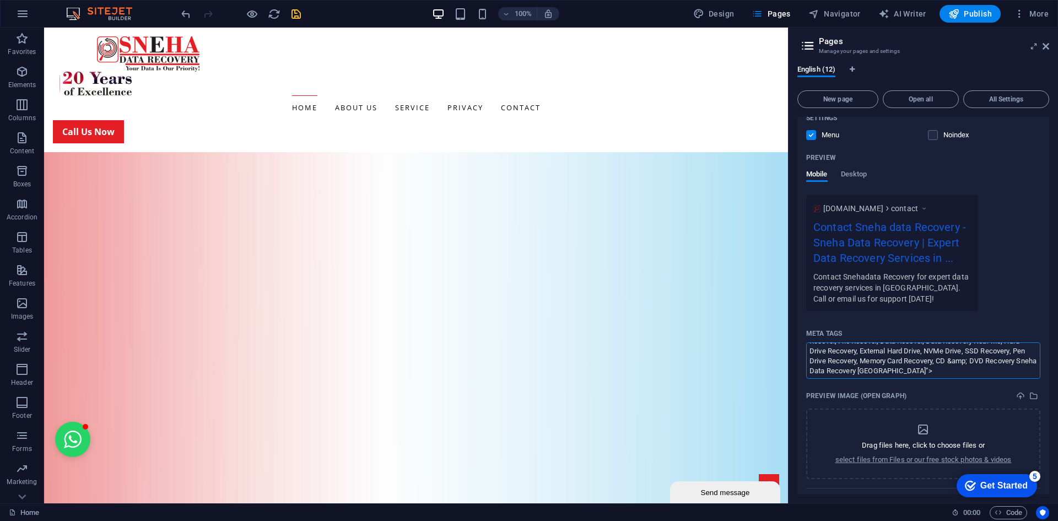
scroll to position [6113, 0]
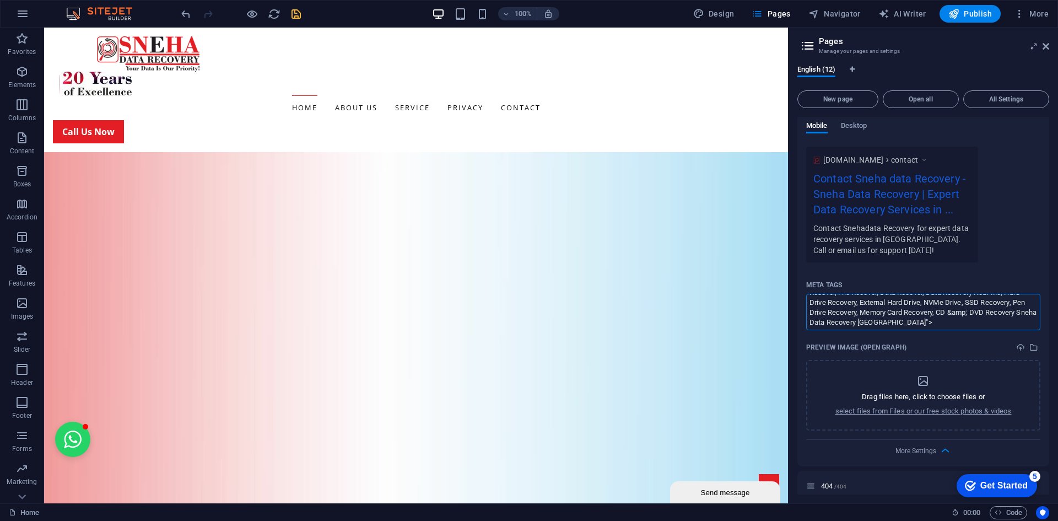
type textarea "<meta name="description" content="Sneha Data Recovery offers professional data …"
click at [298, 12] on icon "save" at bounding box center [296, 14] width 13 height 13
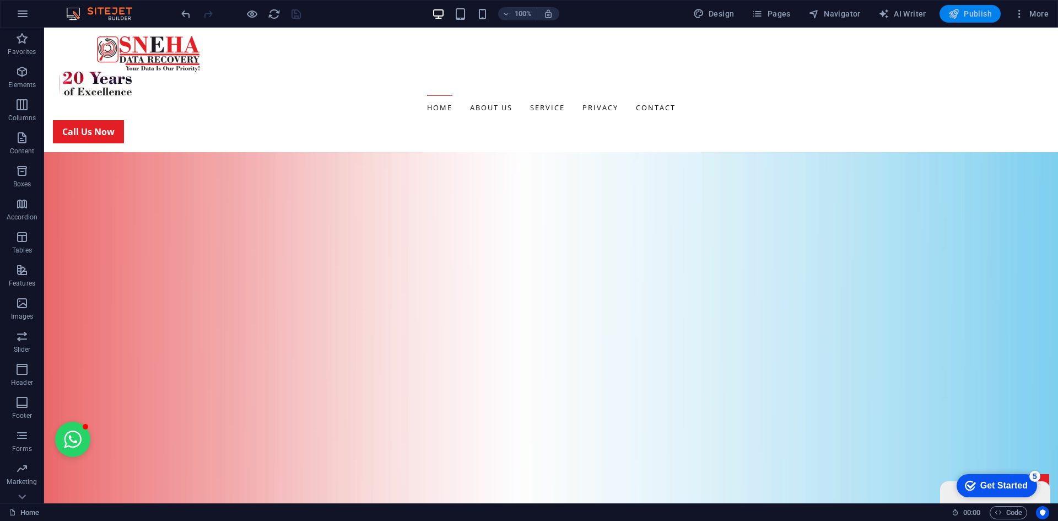
click at [985, 14] on span "Publish" at bounding box center [970, 13] width 44 height 11
